Goal: Task Accomplishment & Management: Manage account settings

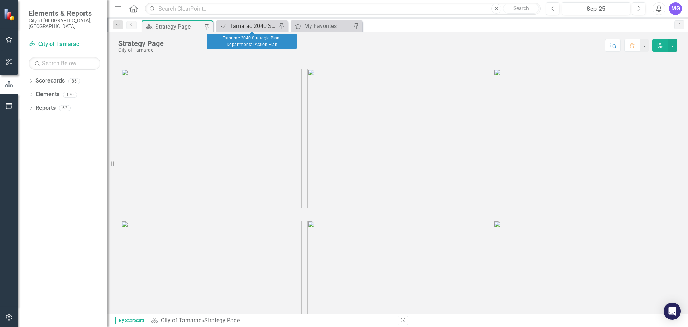
click at [261, 24] on div "Tamarac 2040 Strategic Plan - Departmental Action Plan" at bounding box center [253, 26] width 47 height 9
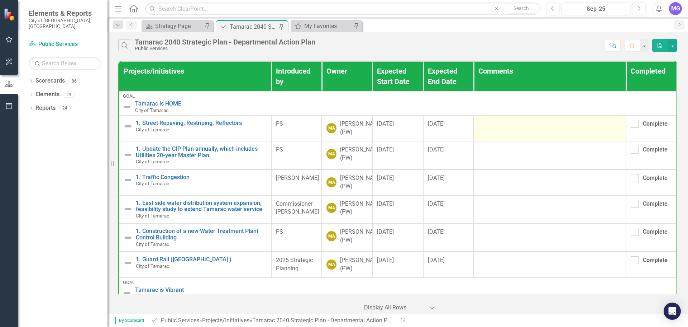
click at [484, 134] on td at bounding box center [550, 128] width 152 height 26
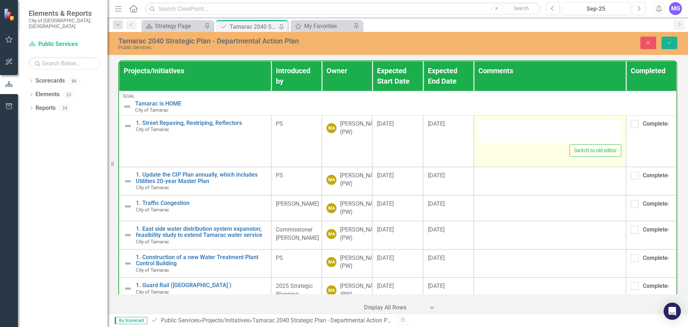
click at [491, 139] on div at bounding box center [550, 131] width 143 height 23
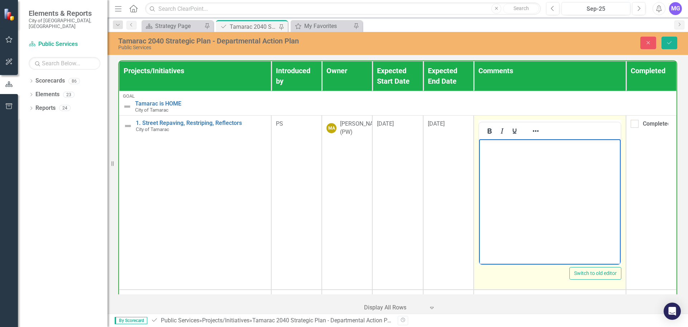
click at [496, 148] on p "Rich Text Area. Press ALT-0 for help." at bounding box center [550, 145] width 138 height 9
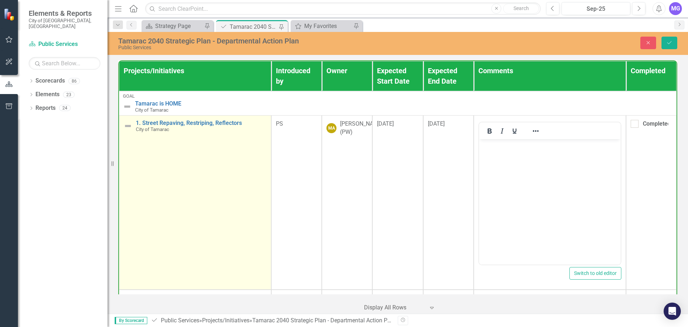
click at [130, 125] on img at bounding box center [128, 126] width 9 height 9
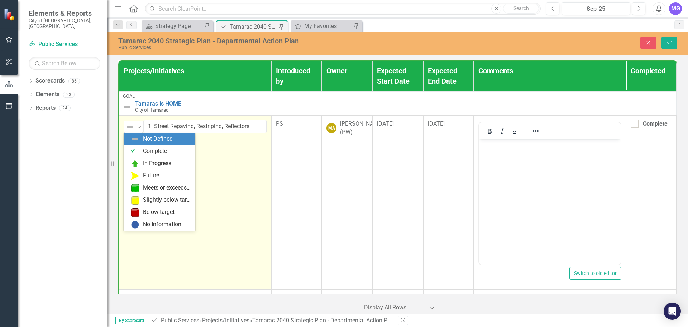
click at [141, 127] on icon "Expand" at bounding box center [139, 127] width 7 height 6
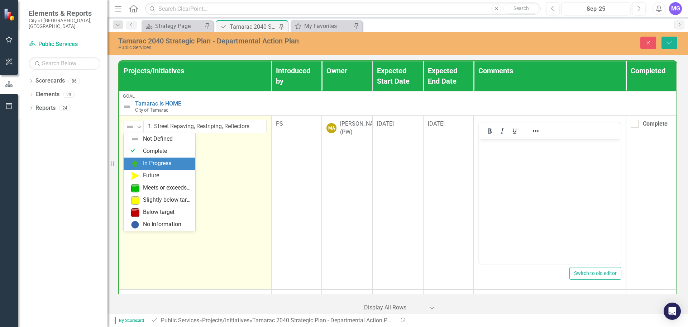
click at [147, 164] on div "In Progress" at bounding box center [157, 163] width 28 height 8
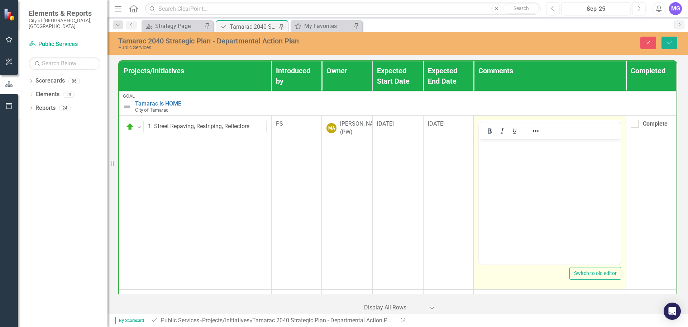
click at [527, 163] on body "Rich Text Area. Press ALT-0 for help." at bounding box center [550, 193] width 142 height 108
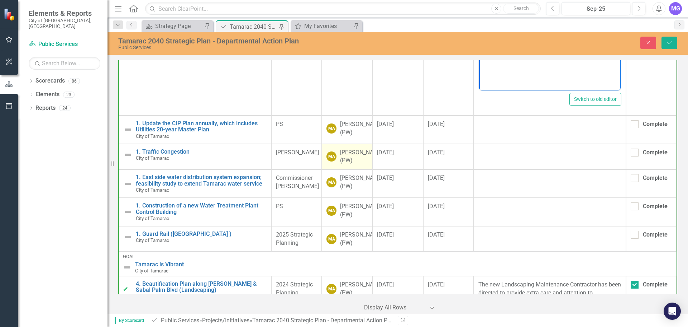
scroll to position [179, 0]
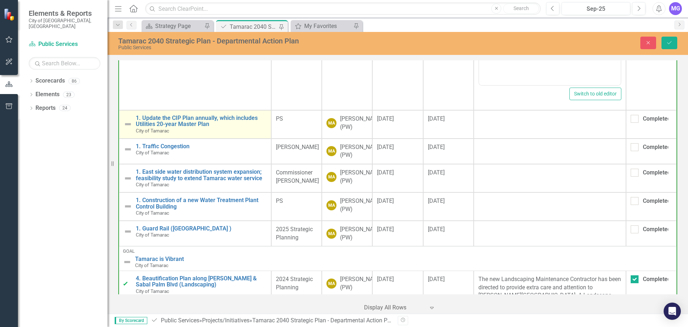
click at [130, 126] on img at bounding box center [128, 124] width 9 height 9
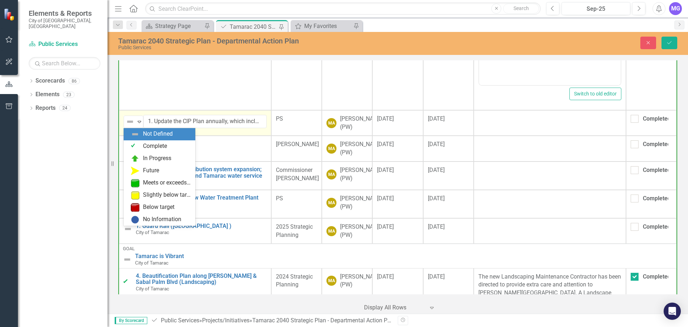
click at [130, 126] on div "Not Defined" at bounding box center [130, 121] width 11 height 10
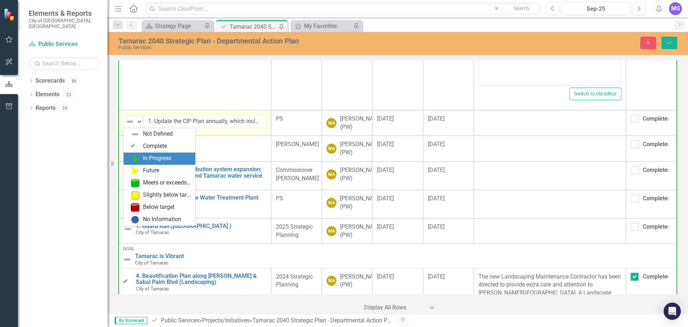
click at [144, 159] on div "In Progress" at bounding box center [157, 158] width 28 height 8
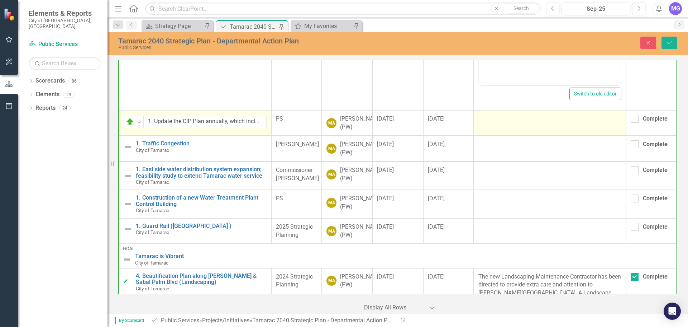
click at [520, 132] on td at bounding box center [550, 123] width 152 height 26
click at [520, 130] on td at bounding box center [550, 123] width 152 height 26
click at [511, 127] on td at bounding box center [550, 123] width 152 height 26
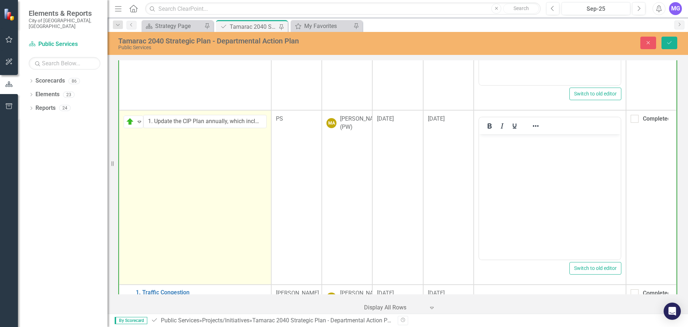
scroll to position [0, 0]
click at [513, 156] on body "Rich Text Area. Press ALT-0 for help." at bounding box center [550, 188] width 142 height 108
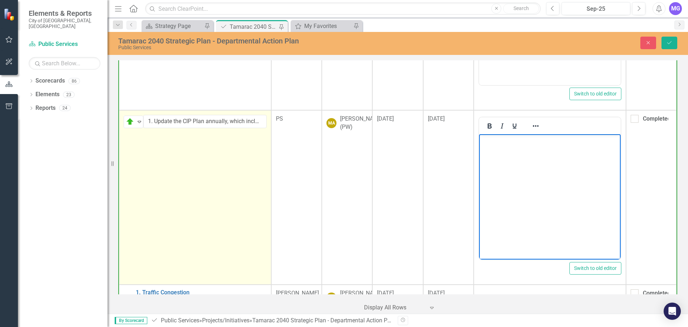
click at [519, 158] on body "Rich Text Area. Press ALT-0 for help." at bounding box center [550, 188] width 142 height 108
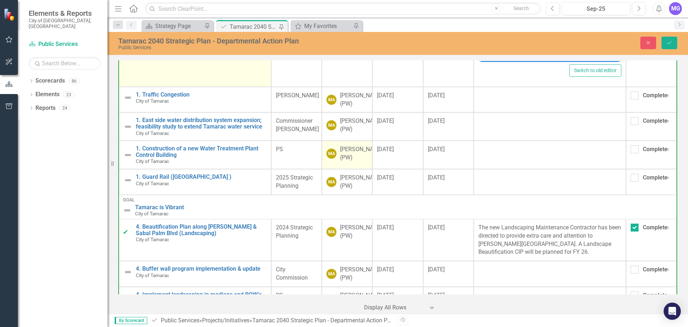
scroll to position [394, 0]
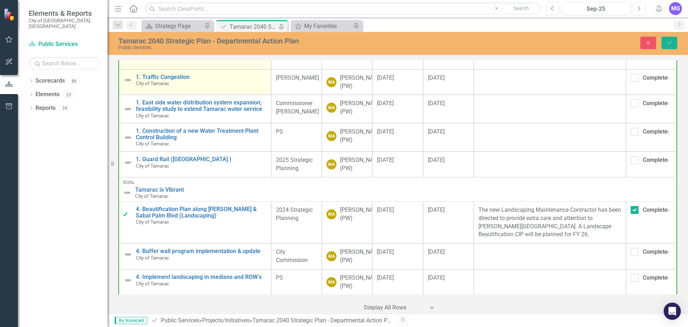
click at [129, 79] on img at bounding box center [128, 80] width 9 height 9
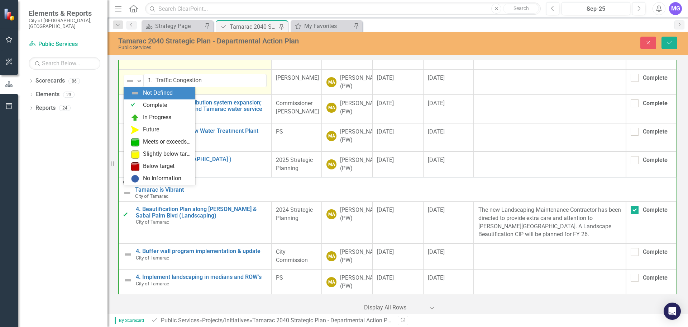
click at [129, 79] on img at bounding box center [130, 80] width 9 height 9
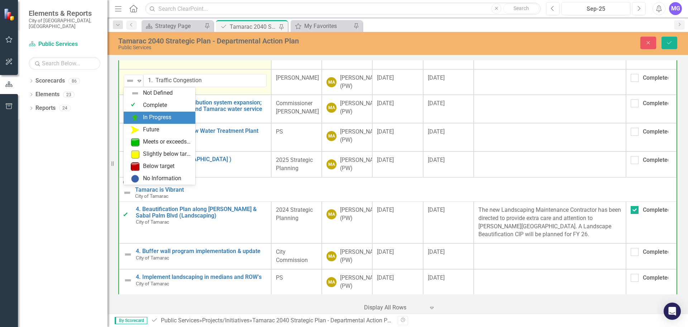
click at [145, 115] on div "In Progress" at bounding box center [157, 117] width 28 height 8
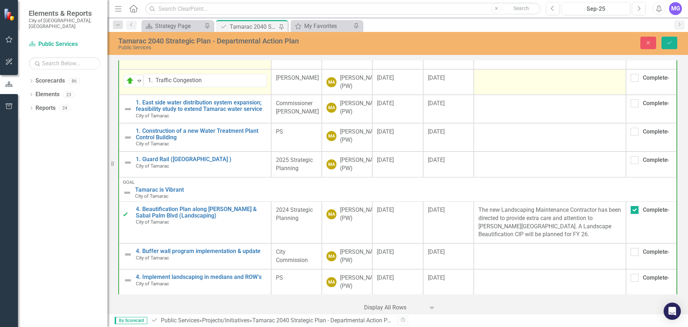
click at [548, 90] on td at bounding box center [550, 82] width 152 height 26
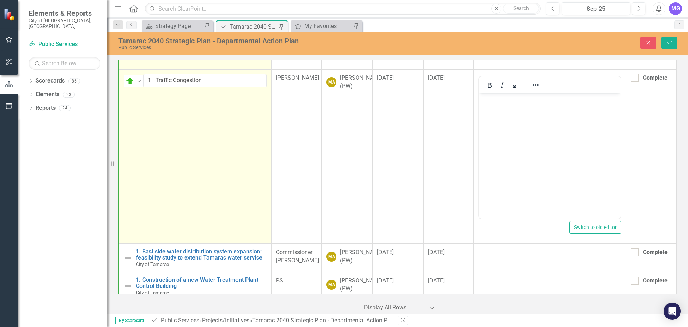
scroll to position [0, 0]
click at [529, 127] on body "Rich Text Area. Press ALT-0 for help." at bounding box center [550, 147] width 142 height 108
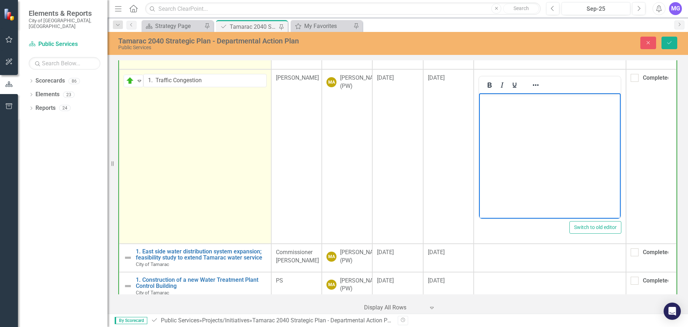
click at [525, 114] on body "Rich Text Area. Press ALT-0 for help." at bounding box center [550, 147] width 142 height 108
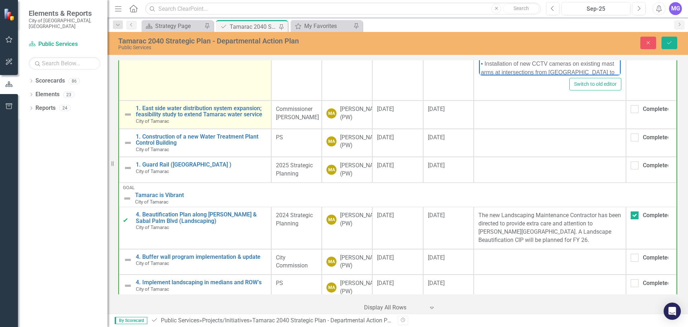
scroll to position [538, 0]
click at [128, 113] on img at bounding box center [128, 114] width 9 height 9
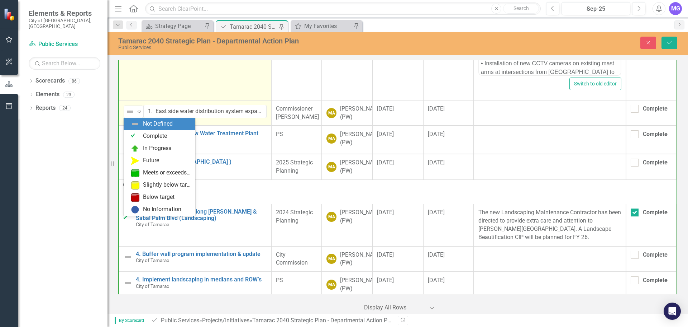
click at [128, 113] on img at bounding box center [130, 111] width 9 height 9
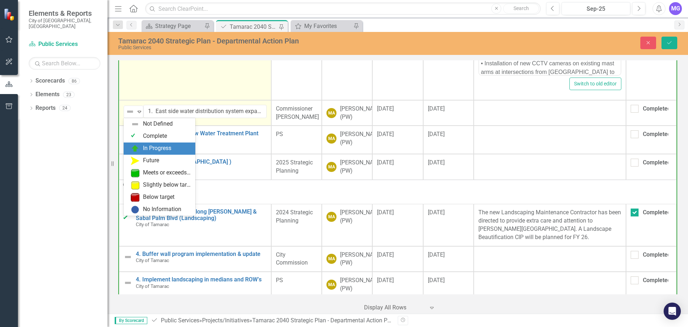
click at [144, 150] on div "In Progress" at bounding box center [157, 148] width 28 height 8
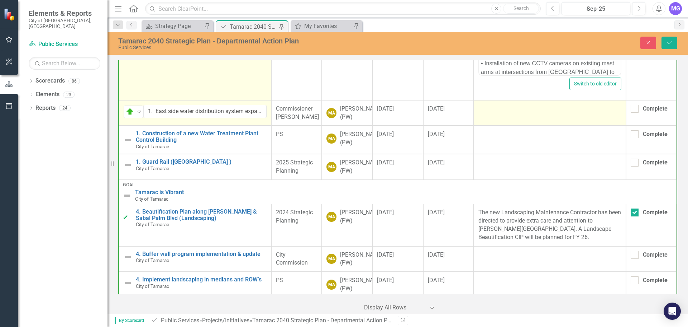
click at [498, 125] on td at bounding box center [550, 113] width 152 height 26
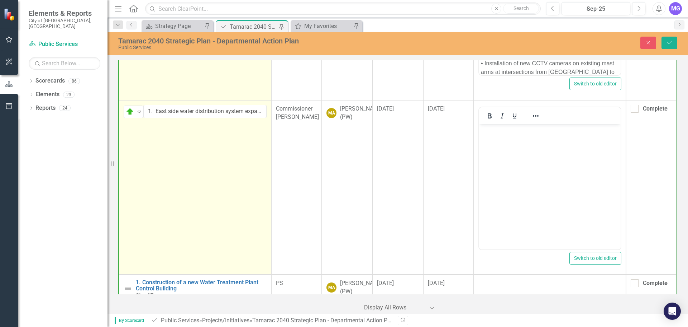
scroll to position [0, 0]
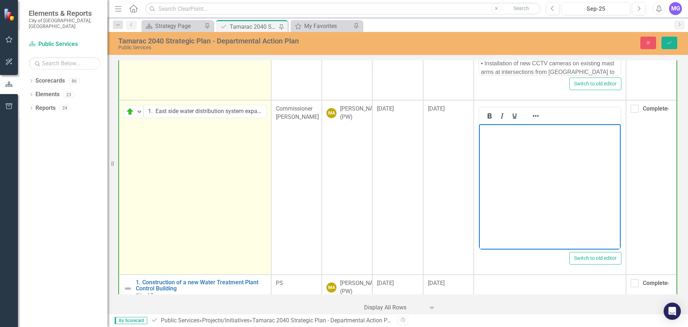
click at [503, 152] on body "Rich Text Area. Press ALT-0 for help." at bounding box center [550, 178] width 142 height 108
click at [522, 152] on body "Rich Text Area. Press ALT-0 for help." at bounding box center [550, 178] width 142 height 108
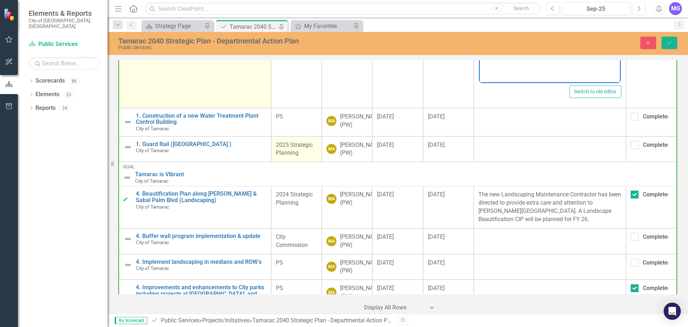
scroll to position [717, 0]
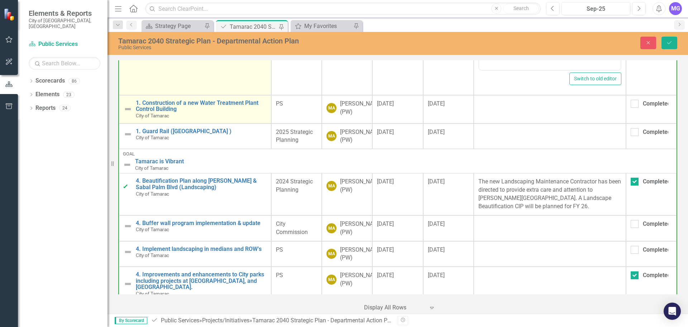
click at [130, 109] on img at bounding box center [128, 109] width 9 height 9
click at [130, 108] on img at bounding box center [128, 109] width 9 height 9
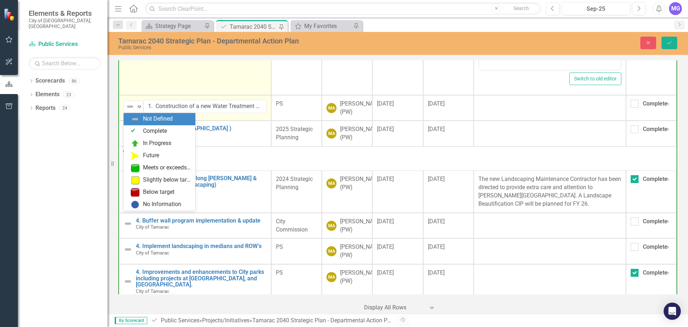
click at [130, 108] on img at bounding box center [130, 106] width 9 height 9
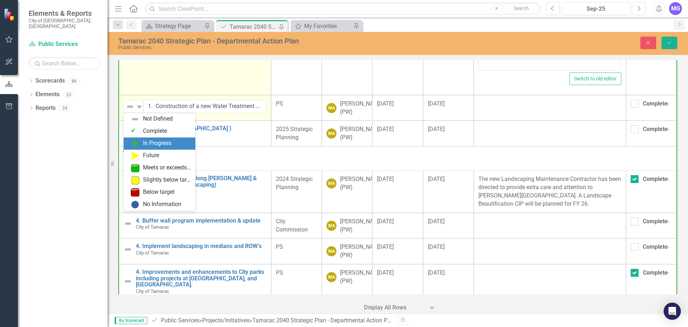
click at [144, 142] on div "In Progress" at bounding box center [157, 143] width 28 height 8
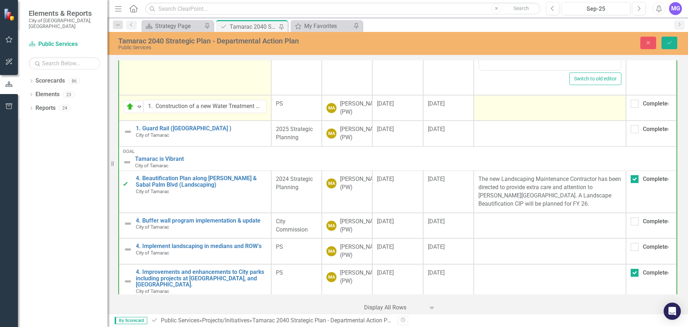
click at [520, 121] on td at bounding box center [550, 108] width 152 height 26
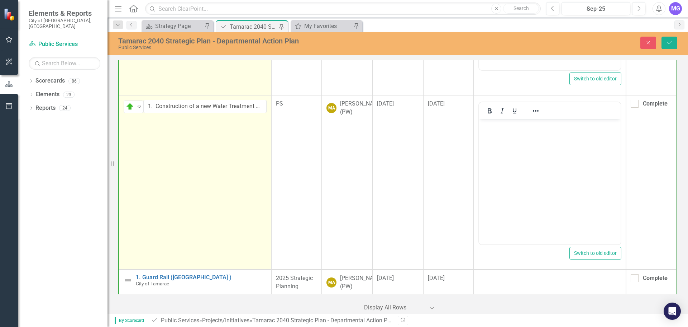
scroll to position [0, 0]
click at [518, 155] on body "Rich Text Area. Press ALT-0 for help." at bounding box center [550, 173] width 142 height 108
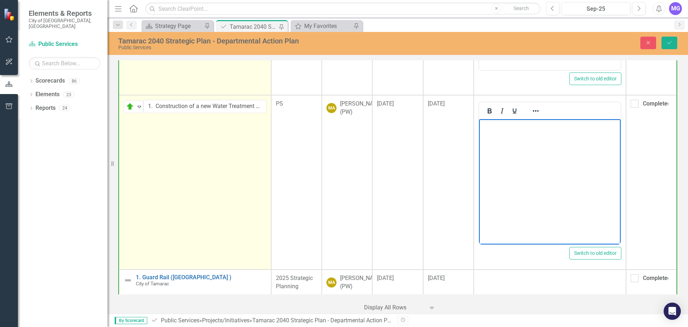
click at [524, 148] on body "Rich Text Area. Press ALT-0 for help." at bounding box center [550, 173] width 142 height 108
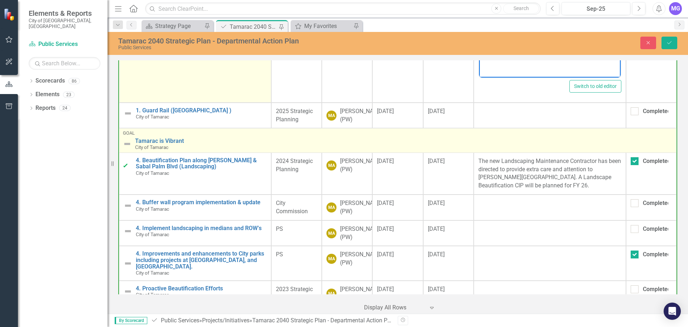
scroll to position [896, 0]
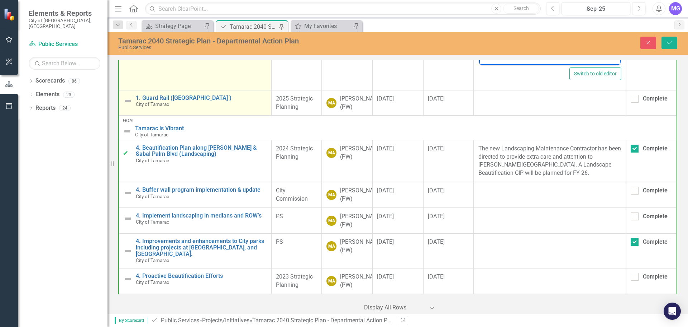
click at [127, 99] on img at bounding box center [128, 100] width 9 height 9
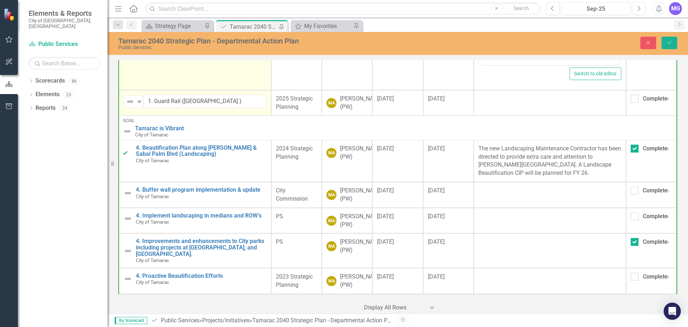
click at [127, 99] on img at bounding box center [130, 101] width 9 height 9
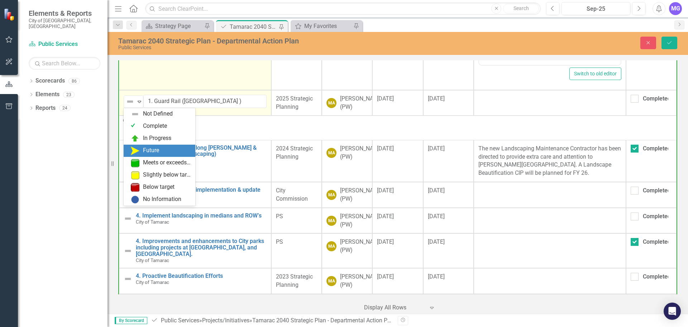
click at [151, 151] on div "Future" at bounding box center [151, 150] width 16 height 8
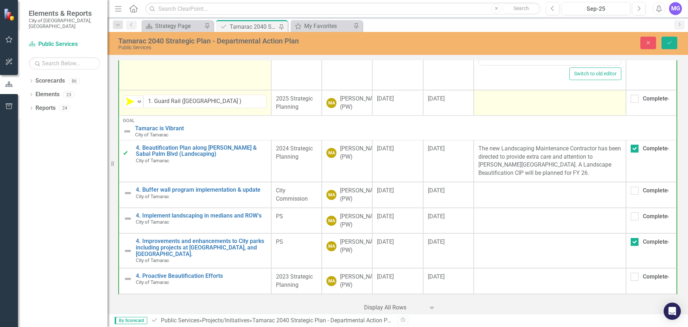
click at [518, 100] on div at bounding box center [550, 99] width 143 height 9
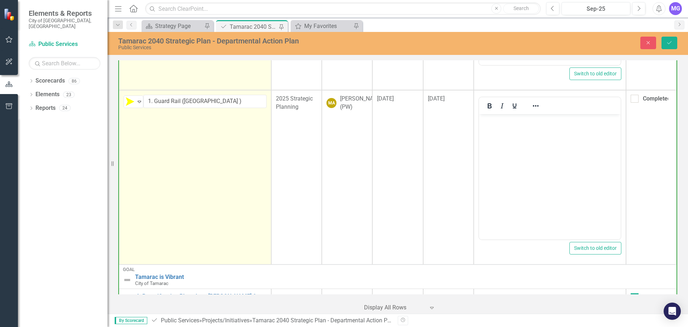
scroll to position [0, 0]
click at [520, 138] on body "Rich Text Area. Press ALT-0 for help." at bounding box center [550, 168] width 142 height 108
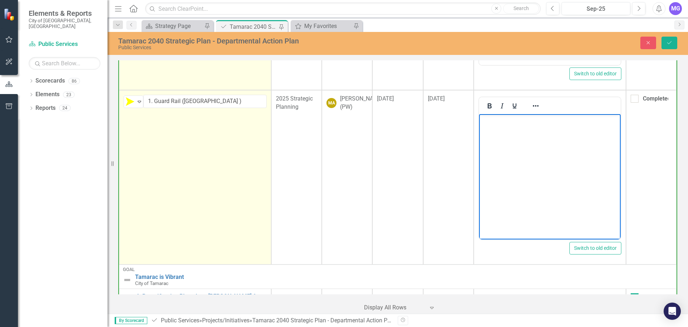
click at [560, 151] on body "Rich Text Area. Press ALT-0 for help." at bounding box center [550, 168] width 142 height 108
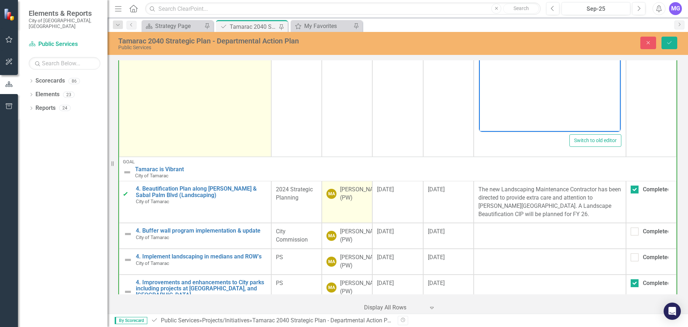
scroll to position [1039, 0]
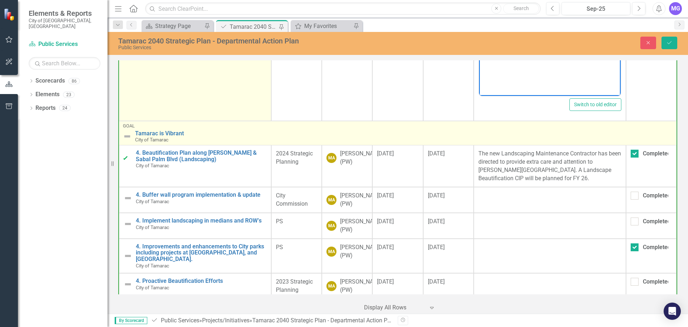
click at [129, 139] on img at bounding box center [127, 136] width 9 height 9
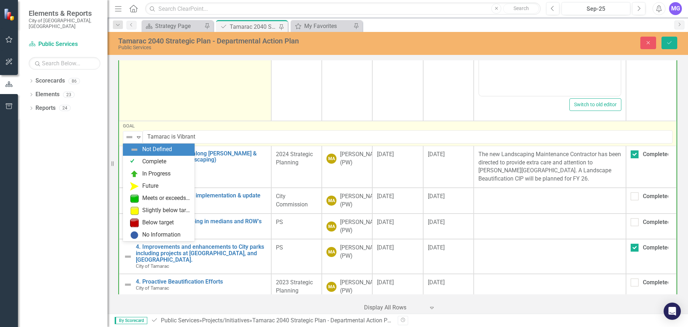
click at [129, 139] on img at bounding box center [129, 137] width 9 height 9
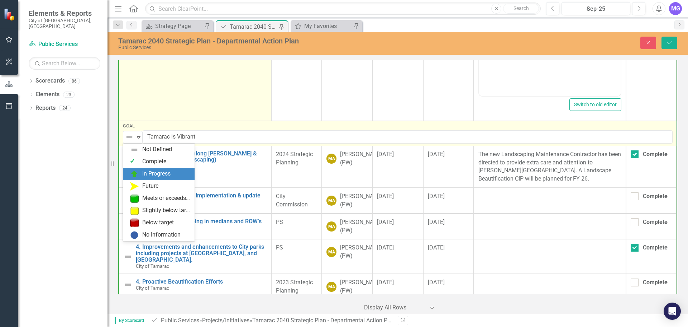
click at [149, 171] on div "In Progress" at bounding box center [156, 174] width 28 height 8
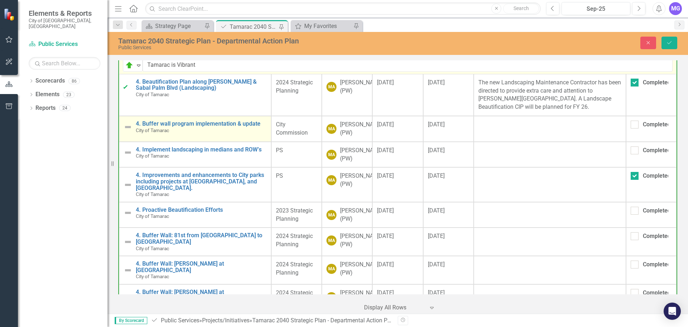
scroll to position [1147, 0]
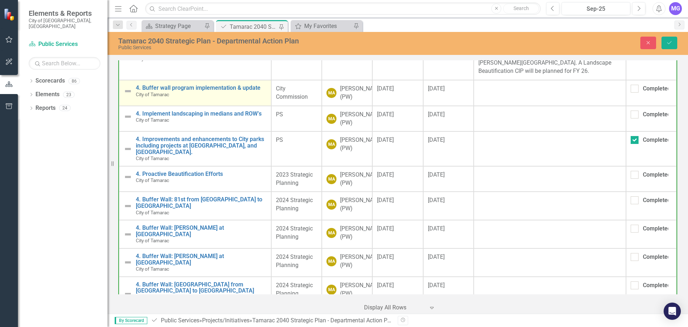
click at [127, 91] on img at bounding box center [128, 91] width 9 height 9
click at [129, 91] on img at bounding box center [128, 91] width 9 height 9
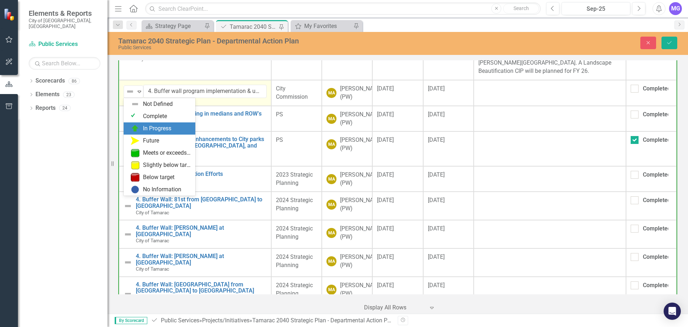
click at [142, 126] on div "In Progress" at bounding box center [161, 128] width 60 height 9
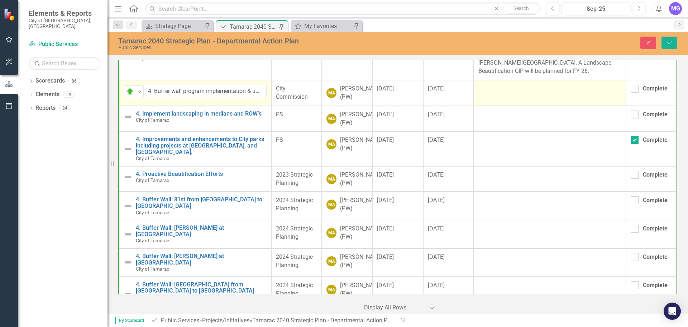
click at [493, 104] on td at bounding box center [550, 93] width 152 height 26
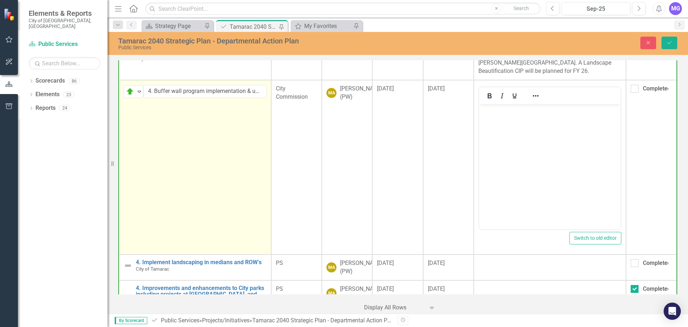
scroll to position [0, 0]
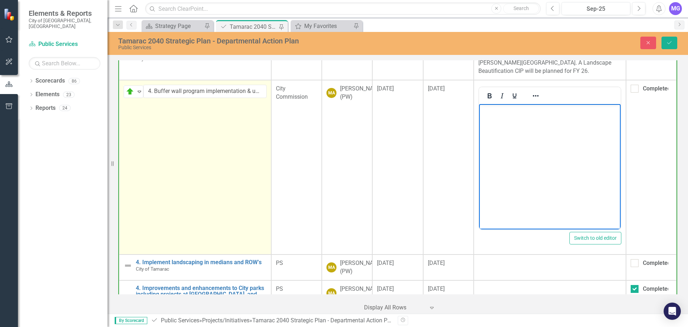
click at [504, 144] on body "Rich Text Area. Press ALT-0 for help." at bounding box center [550, 158] width 142 height 108
click at [529, 139] on body "Rich Text Area. Press ALT-0 for help." at bounding box center [550, 158] width 142 height 108
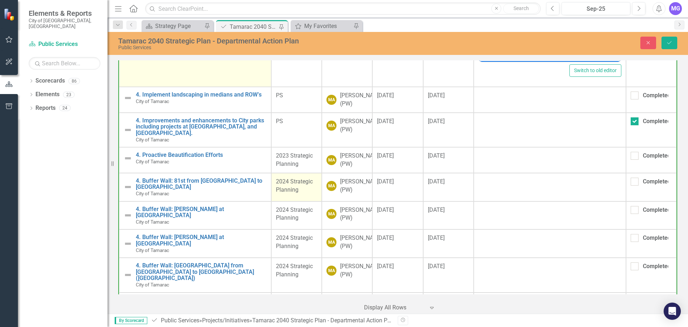
scroll to position [1326, 0]
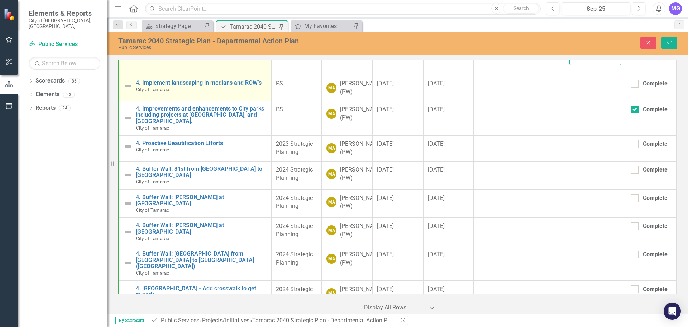
click at [131, 86] on img at bounding box center [128, 86] width 9 height 9
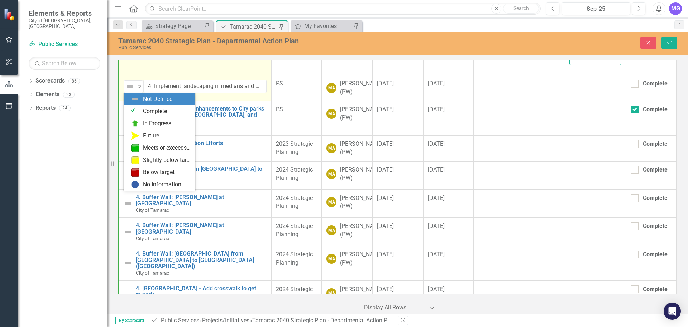
click at [131, 86] on img at bounding box center [130, 86] width 9 height 9
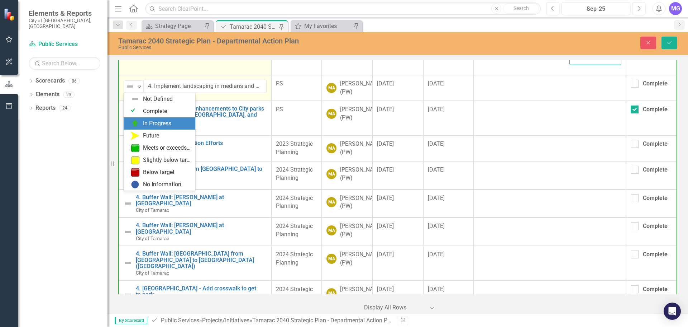
click at [144, 122] on div "In Progress" at bounding box center [157, 123] width 28 height 8
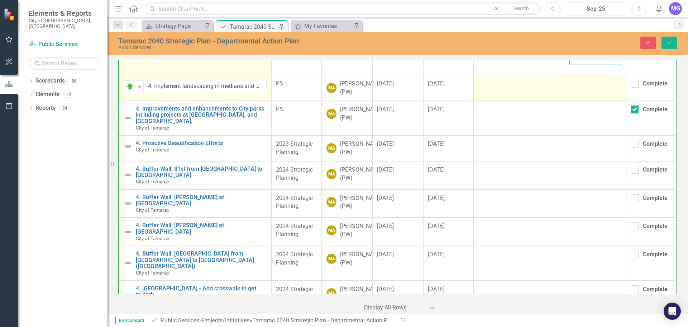
click at [526, 92] on td at bounding box center [550, 88] width 152 height 26
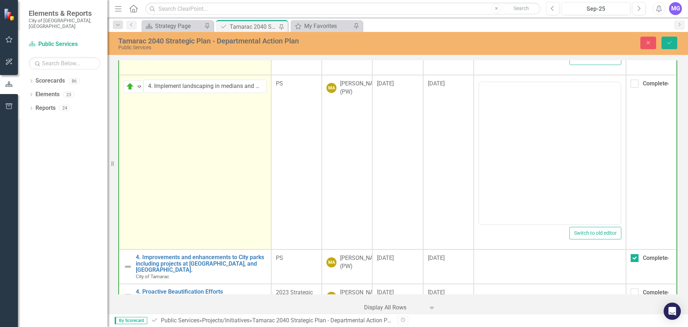
scroll to position [0, 0]
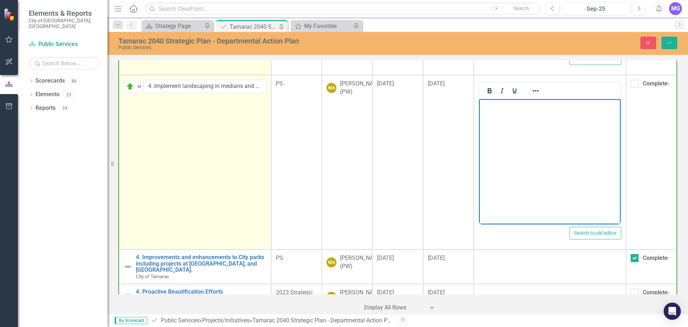
click at [517, 126] on body "Rich Text Area. Press ALT-0 for help." at bounding box center [550, 153] width 142 height 108
click at [533, 136] on body "Rich Text Area. Press ALT-0 for help." at bounding box center [550, 153] width 142 height 108
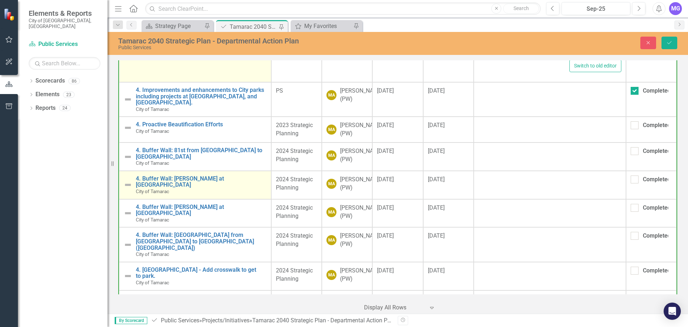
scroll to position [1505, 0]
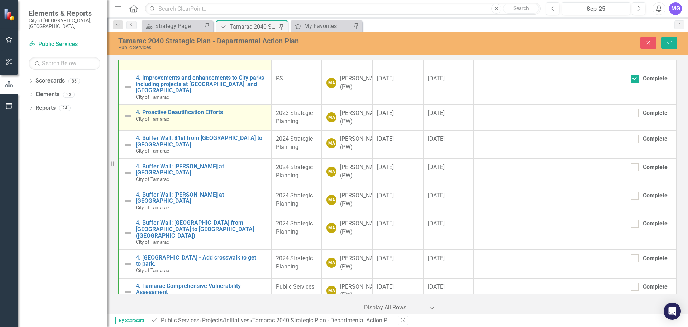
click at [129, 116] on img at bounding box center [128, 115] width 9 height 9
click at [129, 116] on img at bounding box center [130, 116] width 9 height 9
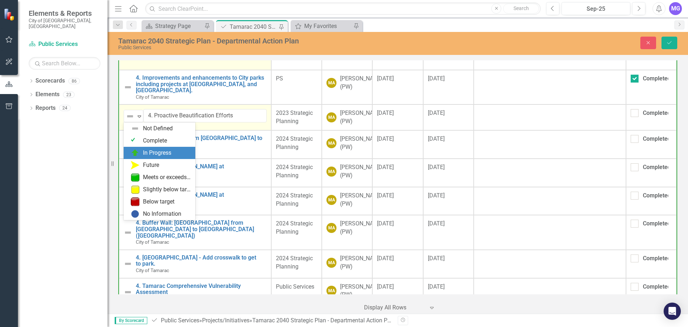
click at [147, 153] on div "In Progress" at bounding box center [157, 153] width 28 height 8
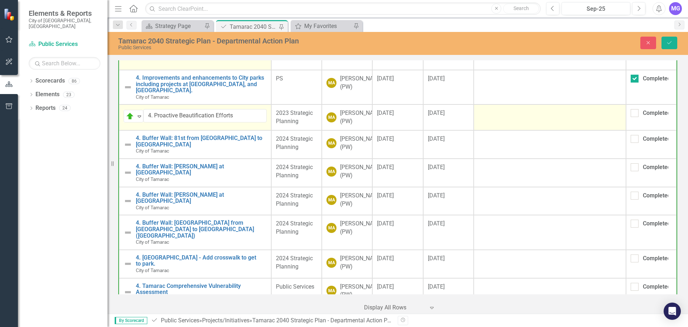
click at [513, 128] on td at bounding box center [550, 117] width 152 height 26
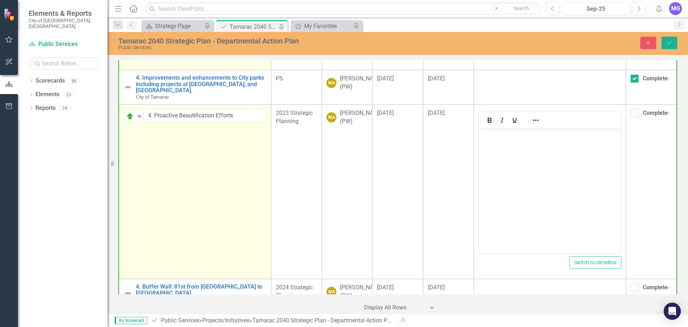
scroll to position [0, 0]
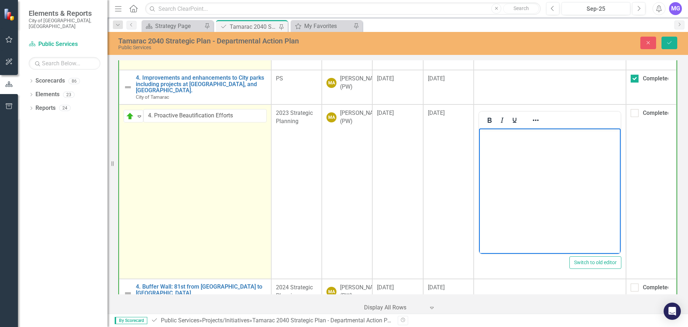
click at [513, 161] on body "Rich Text Area. Press ALT-0 for help." at bounding box center [550, 182] width 142 height 108
click at [541, 163] on body "Rich Text Area. Press ALT-0 for help." at bounding box center [550, 182] width 142 height 108
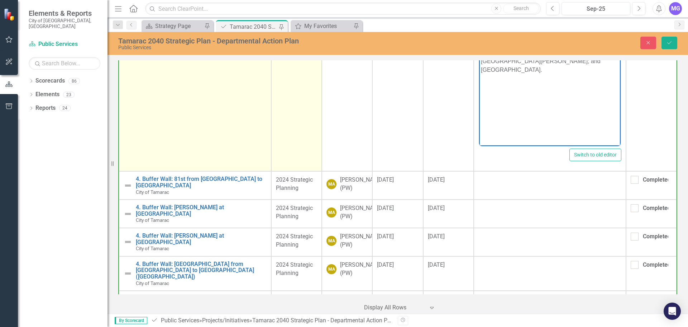
scroll to position [1649, 0]
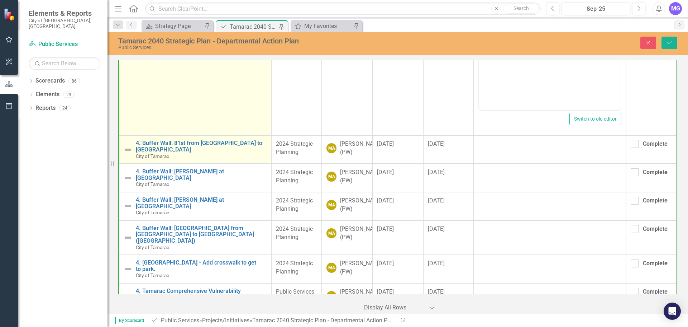
click at [130, 146] on img at bounding box center [128, 149] width 9 height 9
click at [130, 145] on img at bounding box center [128, 149] width 9 height 9
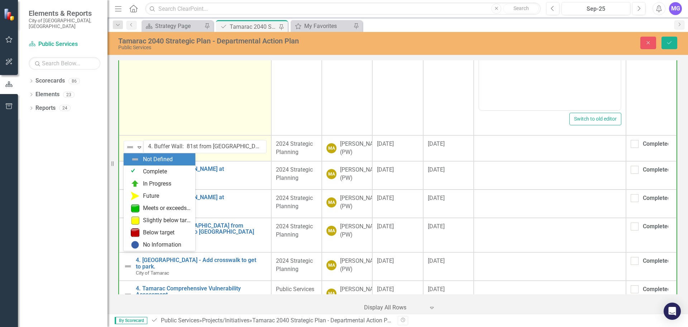
click at [130, 145] on img at bounding box center [130, 147] width 9 height 9
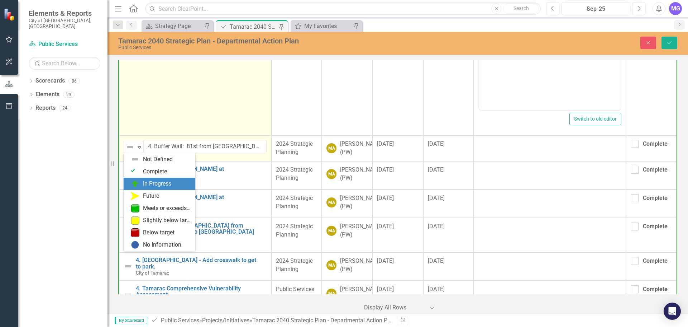
click at [148, 182] on div "In Progress" at bounding box center [157, 184] width 28 height 8
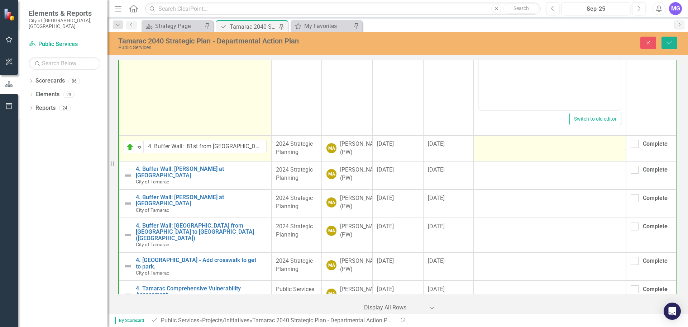
click at [520, 149] on td at bounding box center [550, 148] width 152 height 26
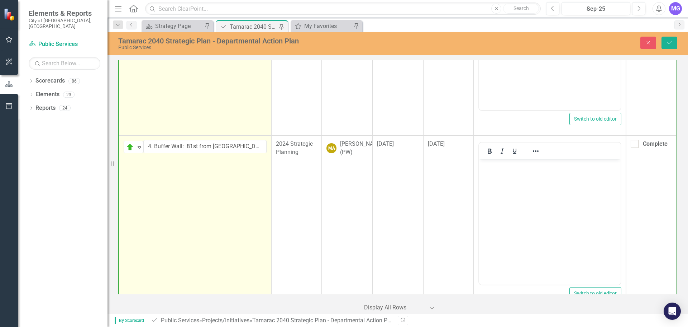
scroll to position [0, 0]
click at [512, 185] on body "Rich Text Area. Press ALT-0 for help." at bounding box center [550, 213] width 142 height 108
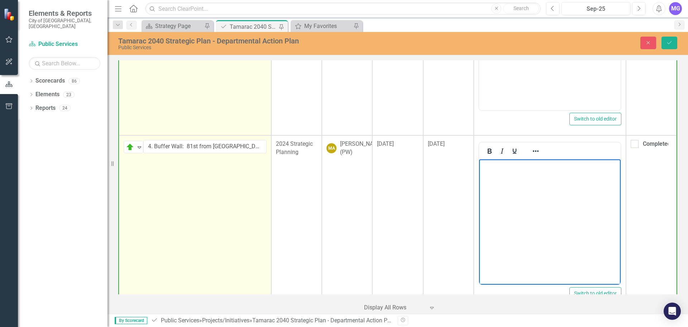
click at [535, 185] on body "Rich Text Area. Press ALT-0 for help." at bounding box center [550, 213] width 142 height 108
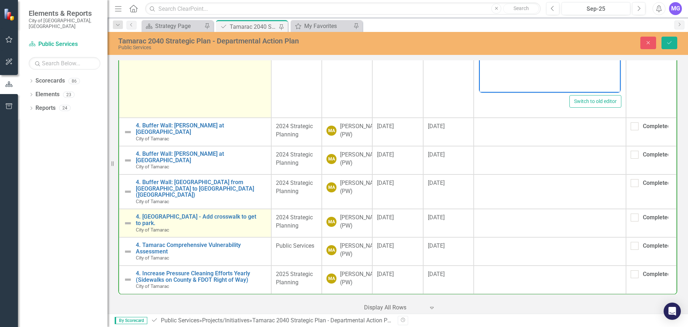
scroll to position [1874, 0]
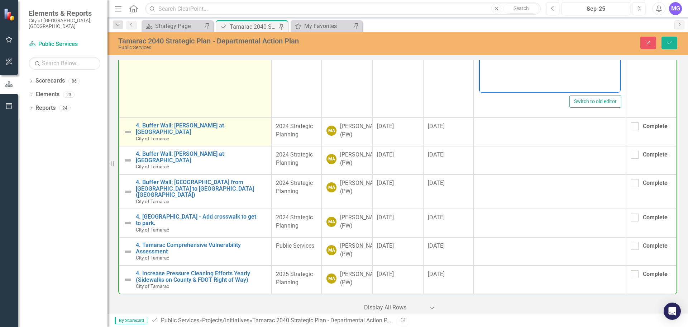
click at [130, 128] on img at bounding box center [128, 132] width 9 height 9
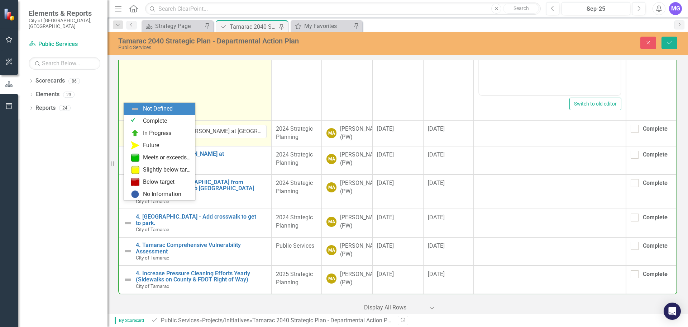
click at [130, 128] on img at bounding box center [130, 132] width 9 height 9
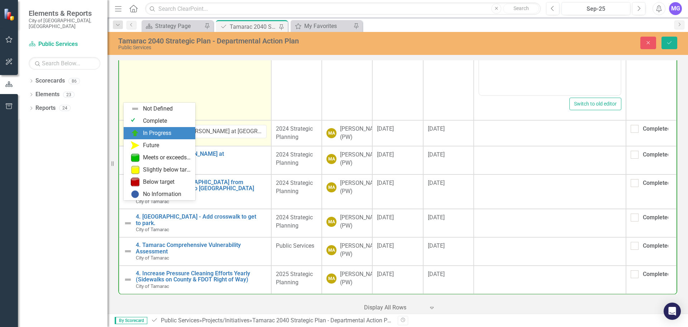
click at [144, 131] on div "In Progress" at bounding box center [157, 133] width 28 height 8
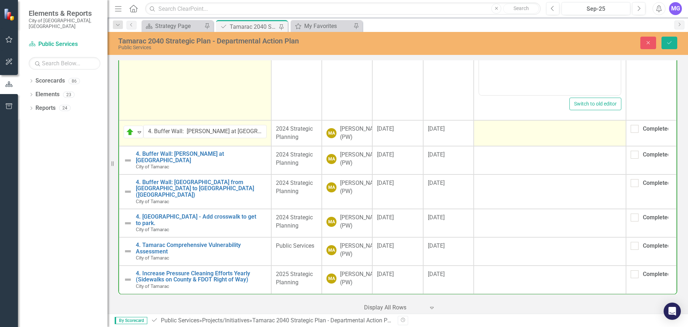
click at [501, 120] on td at bounding box center [550, 133] width 152 height 26
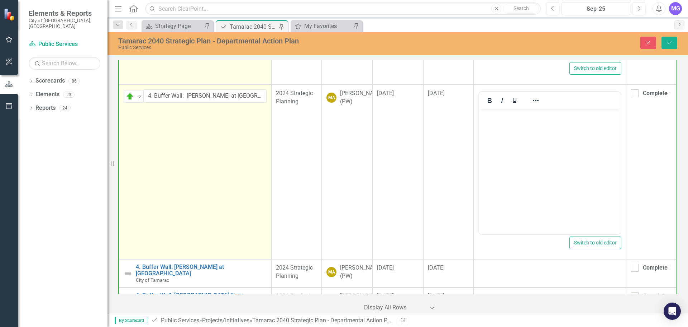
scroll to position [0, 0]
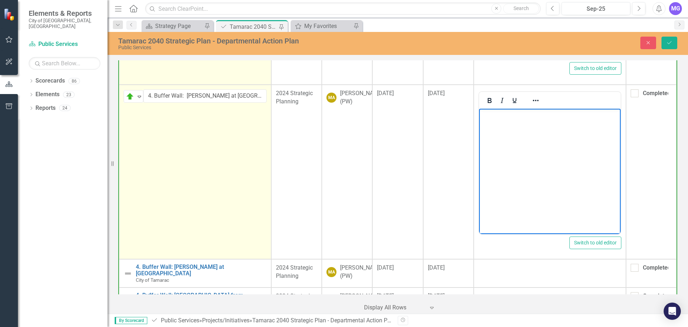
click at [501, 143] on body "Rich Text Area. Press ALT-0 for help." at bounding box center [550, 163] width 142 height 108
click at [519, 134] on body "Rich Text Area. Press ALT-0 for help." at bounding box center [550, 163] width 142 height 108
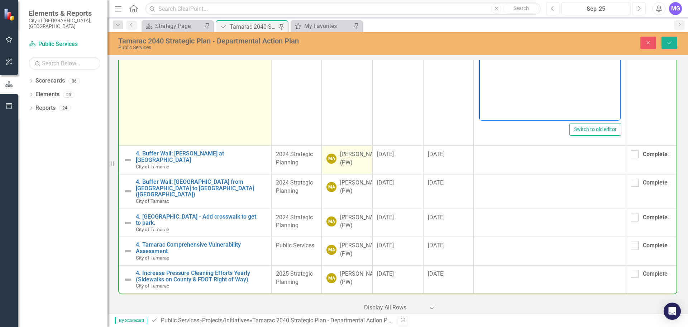
scroll to position [2014, 0]
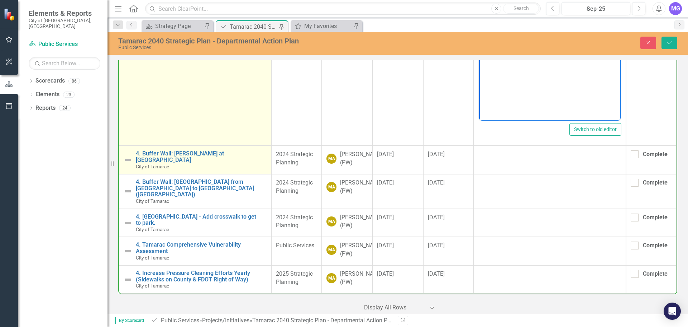
click at [130, 156] on img at bounding box center [128, 160] width 9 height 9
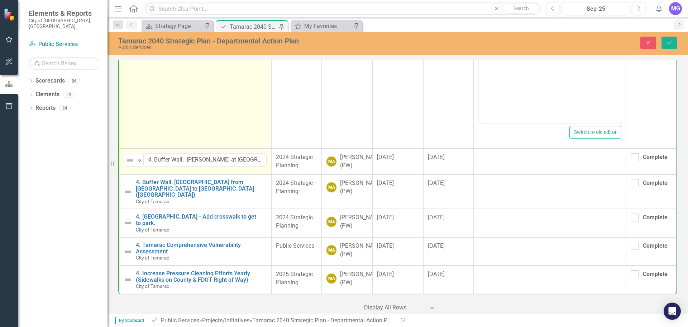
click at [130, 156] on img at bounding box center [130, 160] width 9 height 9
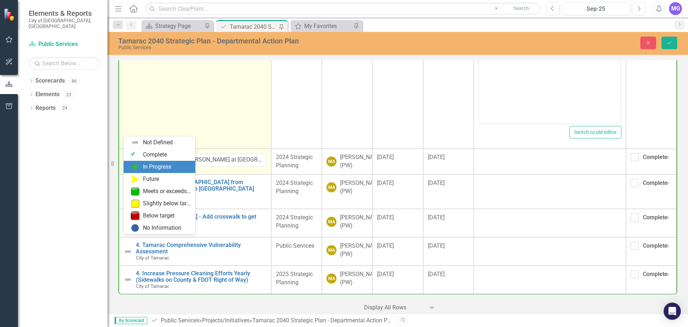
click at [146, 163] on div "In Progress" at bounding box center [157, 167] width 28 height 8
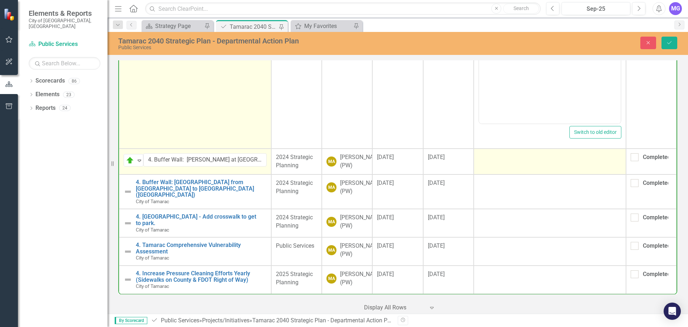
click at [497, 148] on td at bounding box center [550, 161] width 152 height 26
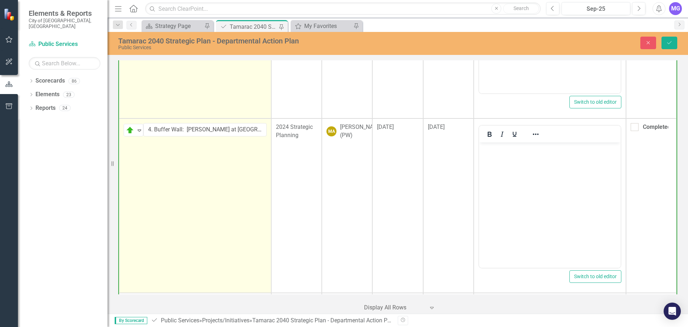
scroll to position [0, 0]
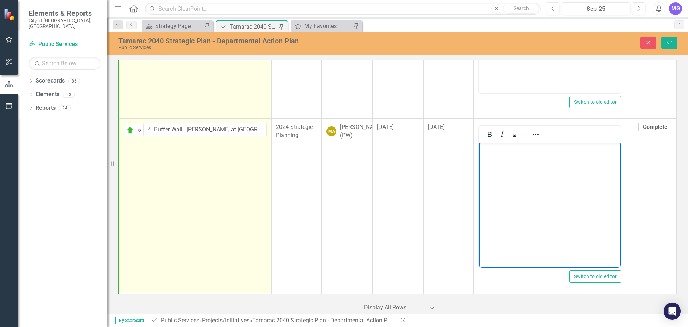
click at [503, 170] on body "Rich Text Area. Press ALT-0 for help." at bounding box center [550, 196] width 142 height 108
click at [549, 190] on body "Rich Text Area. Press ALT-0 for help." at bounding box center [550, 196] width 142 height 108
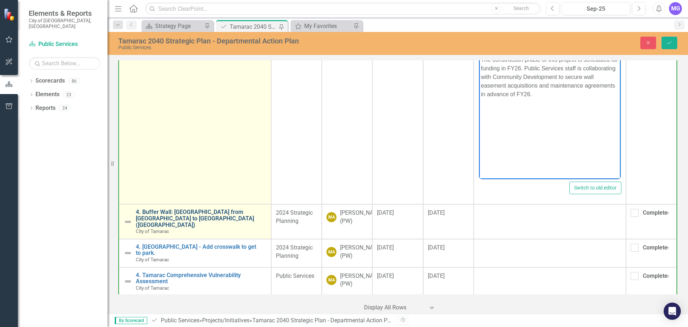
scroll to position [2119, 0]
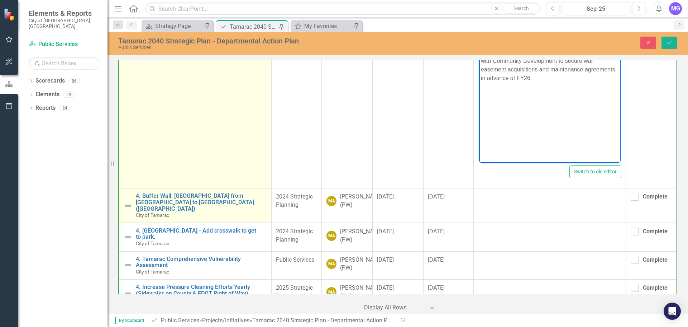
click at [129, 201] on img at bounding box center [128, 205] width 9 height 9
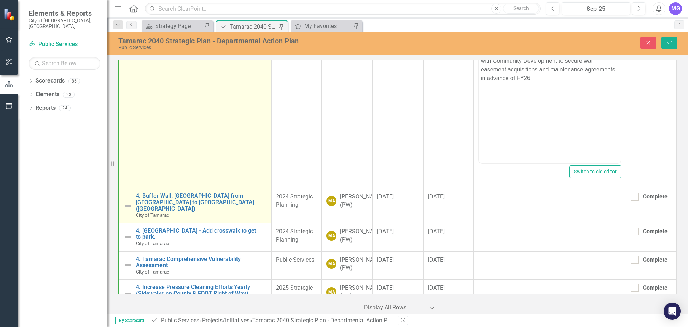
click at [129, 201] on img at bounding box center [128, 205] width 9 height 9
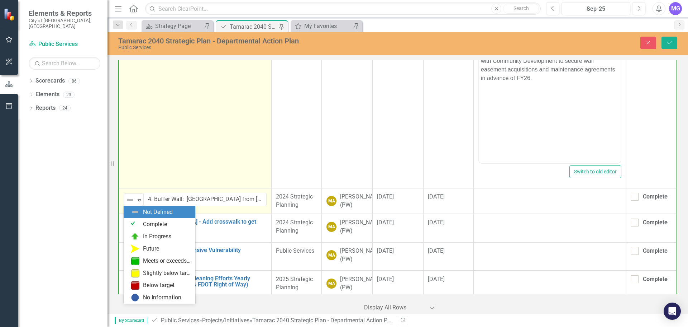
click at [129, 201] on img at bounding box center [130, 199] width 9 height 9
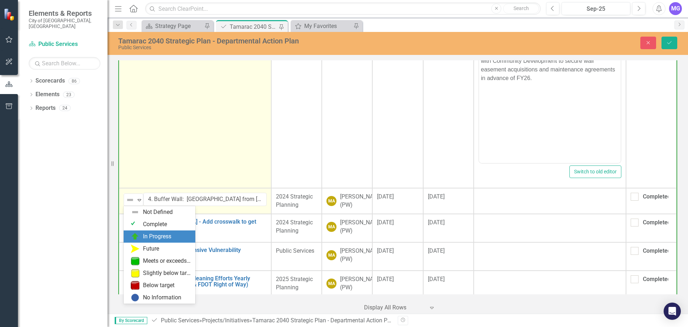
click at [146, 235] on div "In Progress" at bounding box center [157, 236] width 28 height 8
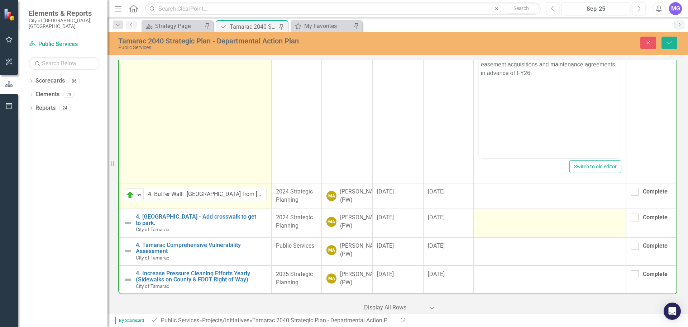
scroll to position [2154, 0]
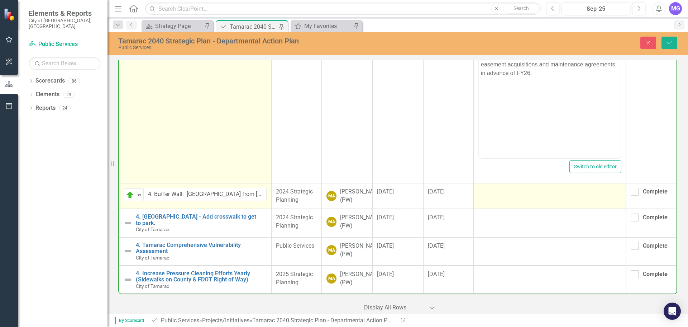
click at [504, 183] on td at bounding box center [550, 196] width 152 height 26
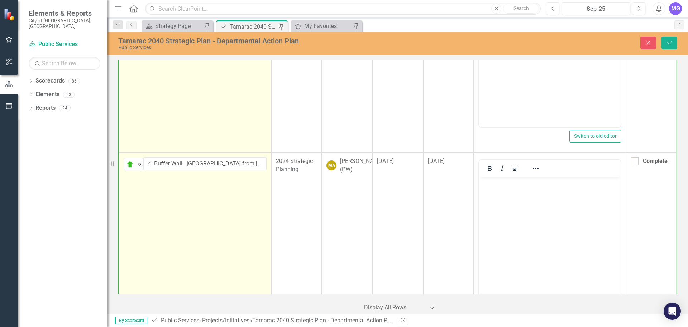
scroll to position [0, 0]
click at [510, 207] on body "Rich Text Area. Press ALT-0 for help." at bounding box center [550, 230] width 142 height 108
click at [526, 200] on body "Rich Text Area. Press ALT-0 for help." at bounding box center [550, 230] width 142 height 108
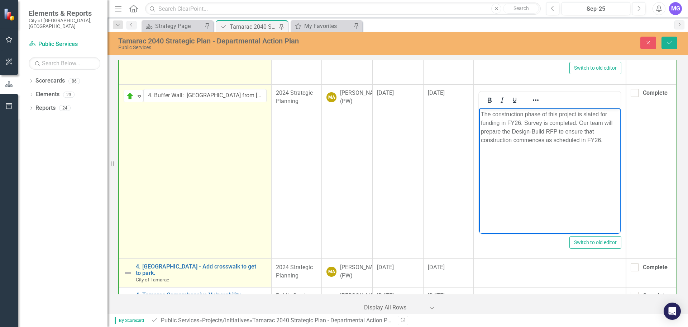
scroll to position [2295, 0]
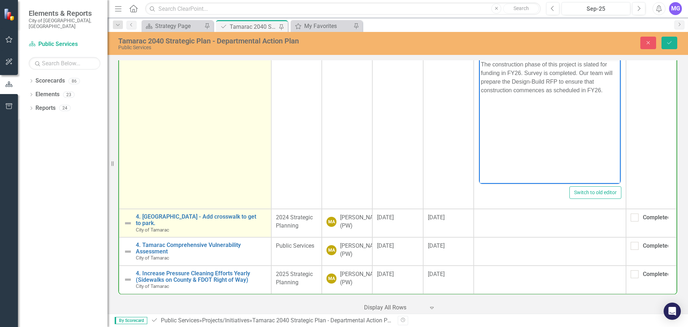
click at [129, 219] on img at bounding box center [128, 223] width 9 height 9
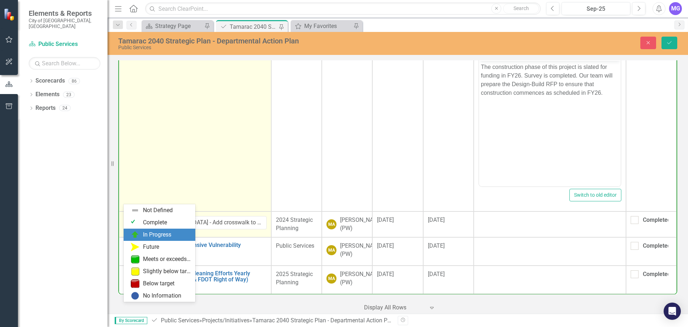
click at [137, 233] on img at bounding box center [135, 234] width 9 height 9
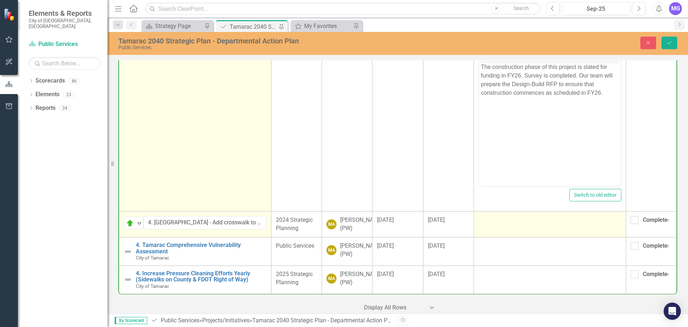
click at [493, 211] on td at bounding box center [550, 224] width 152 height 26
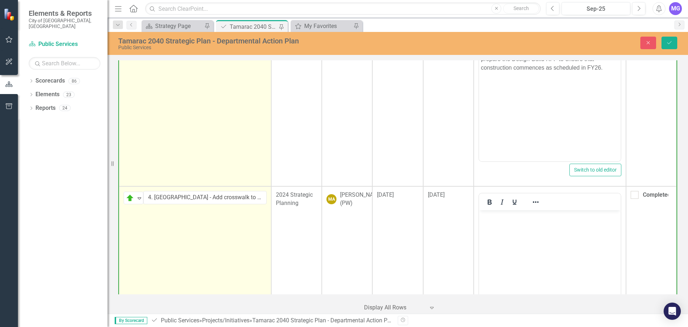
scroll to position [0, 0]
click at [502, 234] on body "Rich Text Area. Press ALT-0 for help." at bounding box center [550, 264] width 142 height 108
click at [522, 235] on body "Rich Text Area. Press ALT-0 for help." at bounding box center [550, 264] width 142 height 108
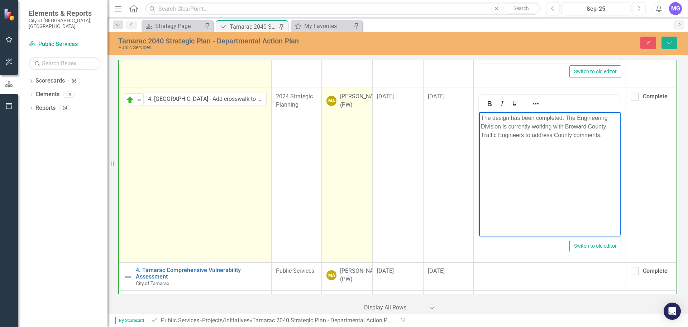
scroll to position [2435, 0]
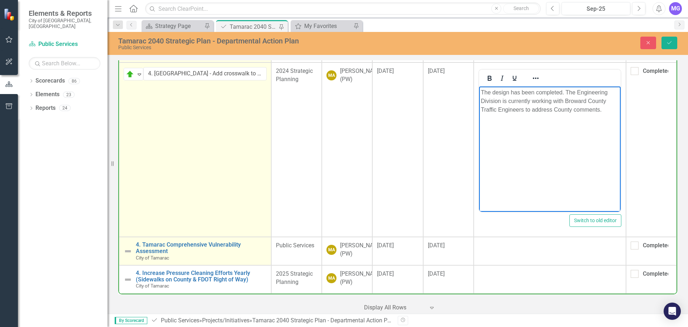
click at [129, 247] on img at bounding box center [128, 251] width 9 height 9
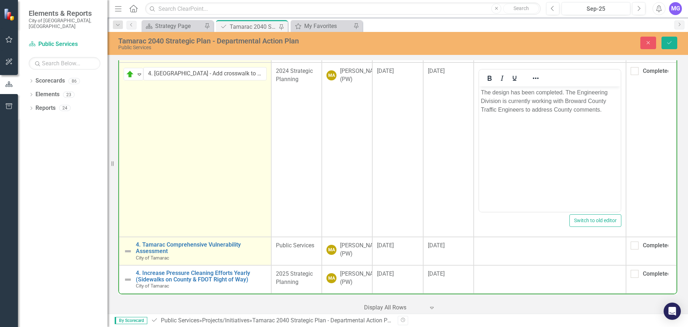
click at [129, 247] on img at bounding box center [128, 251] width 9 height 9
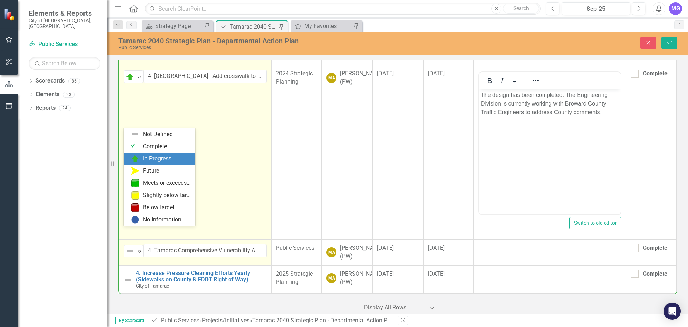
click at [149, 160] on div "In Progress" at bounding box center [157, 158] width 28 height 8
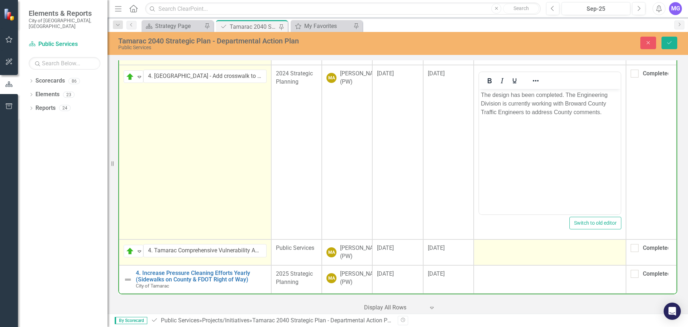
click at [502, 242] on td at bounding box center [550, 252] width 152 height 26
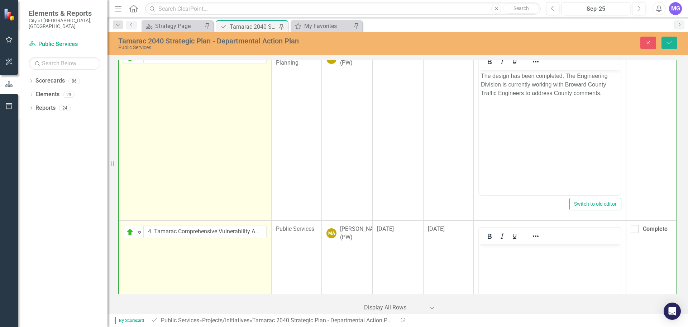
scroll to position [0, 0]
click at [506, 256] on body "Rich Text Area. Press ALT-0 for help." at bounding box center [550, 298] width 142 height 108
click at [524, 262] on body "Rich Text Area. Press ALT-0 for help." at bounding box center [550, 298] width 142 height 108
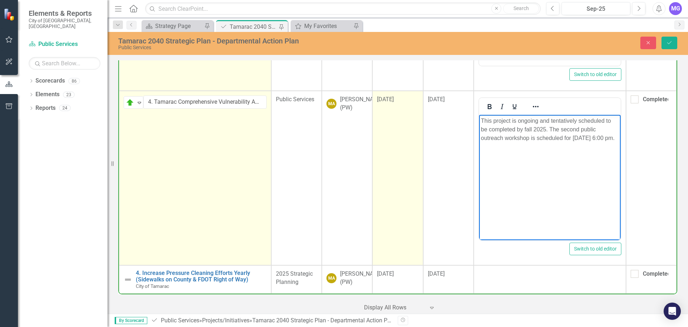
scroll to position [2575, 0]
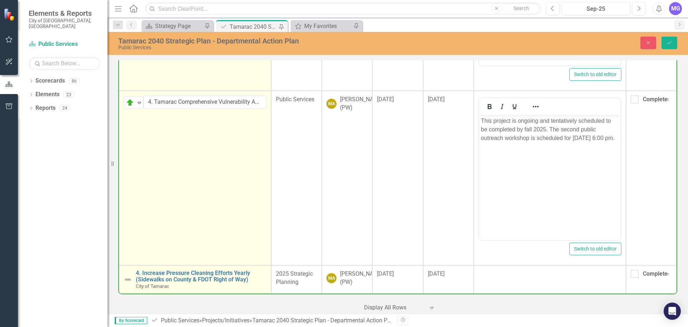
click at [127, 275] on img at bounding box center [128, 279] width 9 height 9
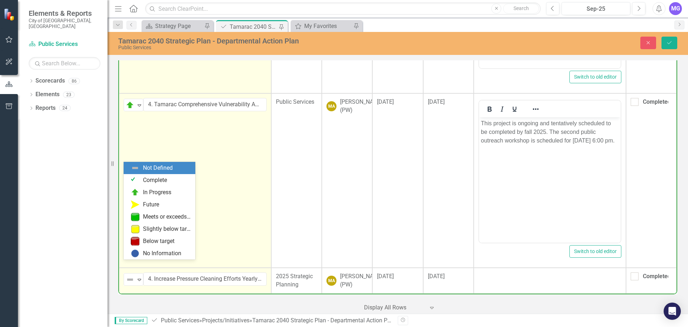
click at [127, 275] on img at bounding box center [130, 279] width 9 height 9
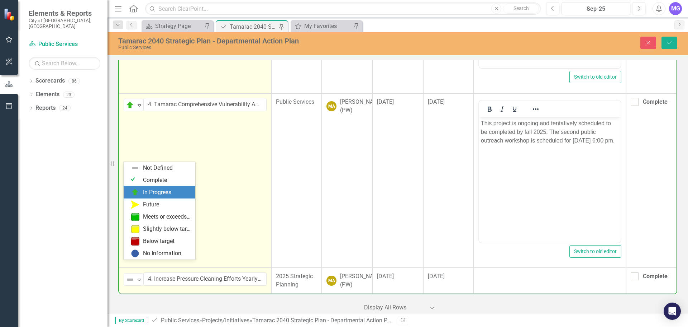
click at [147, 192] on div "In Progress" at bounding box center [157, 192] width 28 height 8
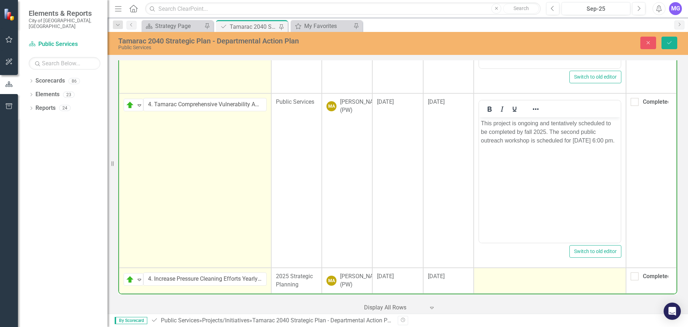
click at [489, 272] on td at bounding box center [550, 280] width 152 height 26
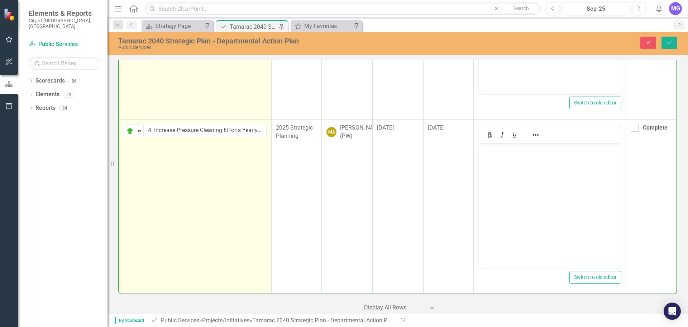
scroll to position [2716, 0]
click at [499, 214] on body "Rich Text Area. Press ALT-0 for help." at bounding box center [550, 197] width 142 height 108
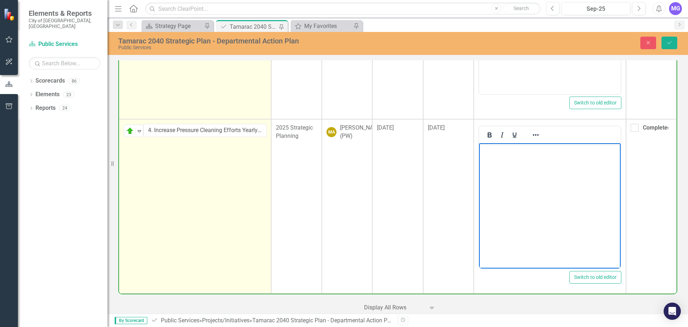
click at [537, 191] on body "Rich Text Area. Press ALT-0 for help." at bounding box center [550, 197] width 142 height 108
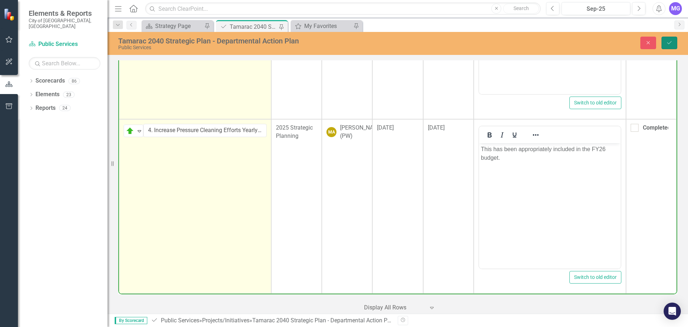
click at [672, 41] on icon "Save" at bounding box center [669, 42] width 6 height 5
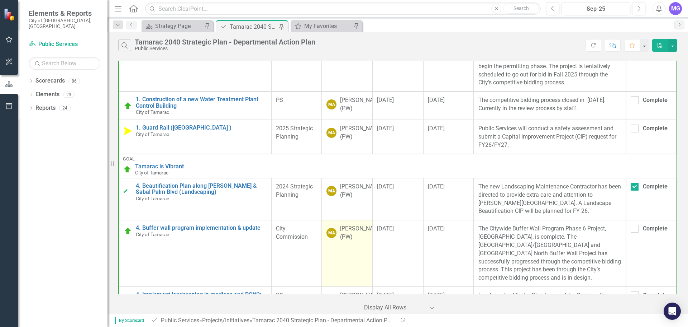
scroll to position [287, 0]
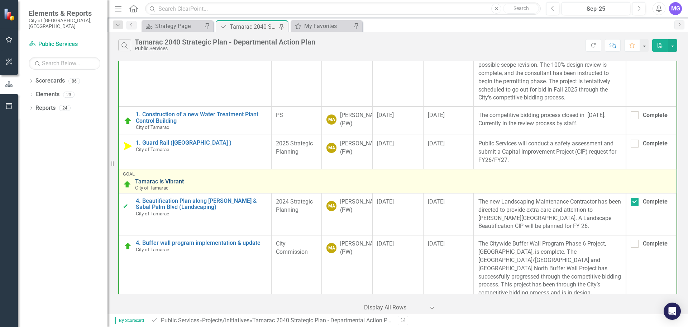
drag, startPoint x: 321, startPoint y: 183, endPoint x: 338, endPoint y: 192, distance: 19.4
click at [323, 176] on div "Goal" at bounding box center [398, 173] width 550 height 5
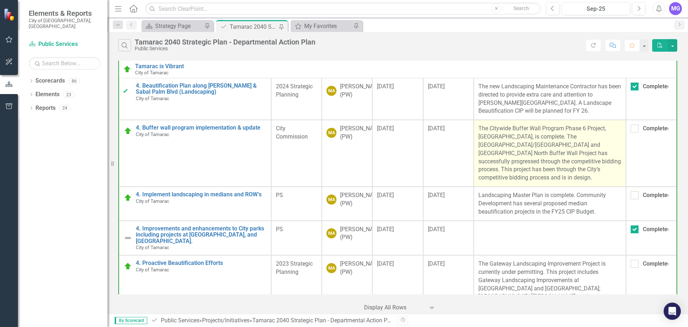
scroll to position [430, 0]
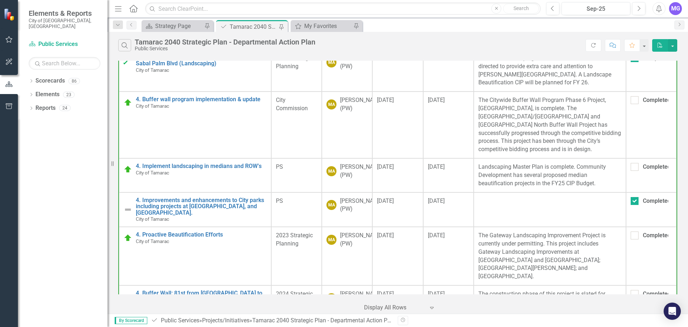
click at [657, 44] on icon "PDF" at bounding box center [660, 45] width 6 height 5
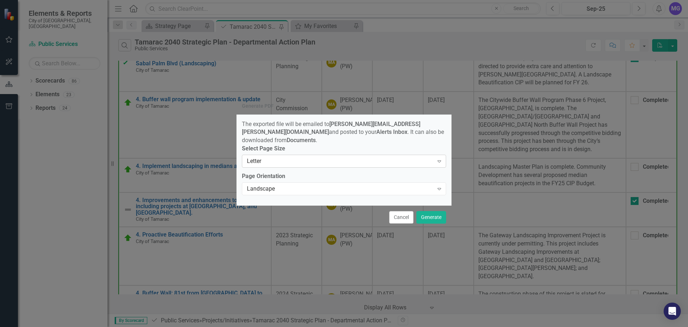
click at [441, 155] on div "Expand" at bounding box center [439, 160] width 13 height 11
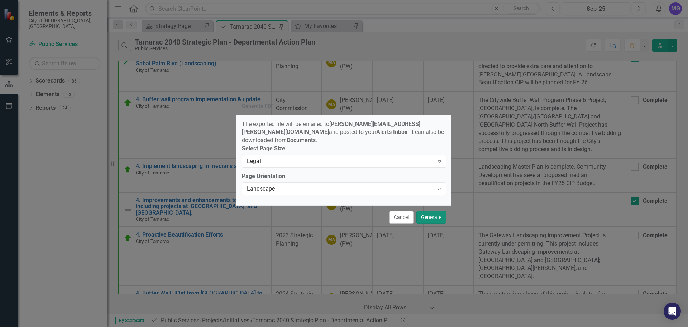
click at [436, 214] on button "Generate" at bounding box center [432, 217] width 30 height 13
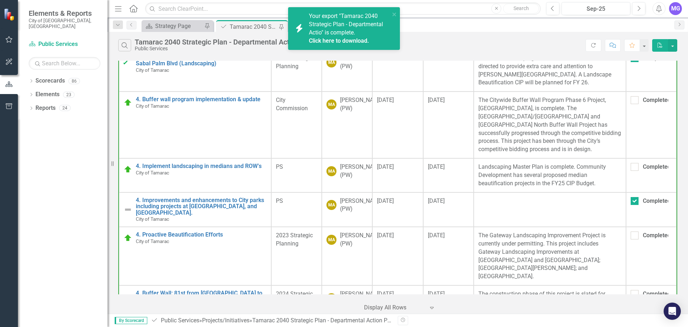
click at [325, 37] on div "Click here to download." at bounding box center [348, 41] width 79 height 8
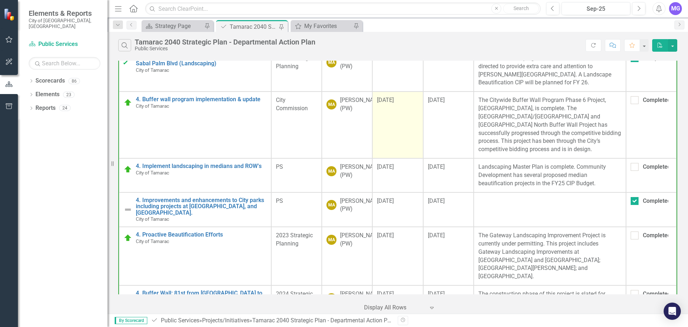
click at [416, 151] on td "[DATE]" at bounding box center [397, 124] width 51 height 67
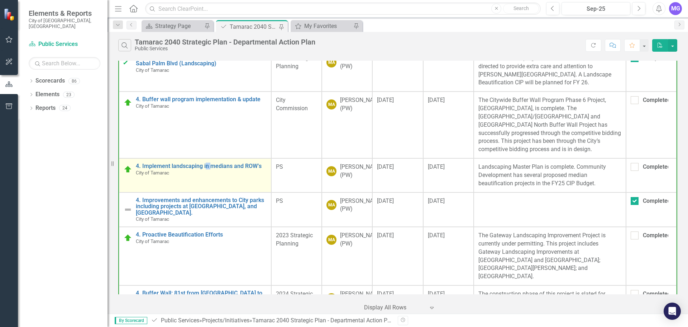
click at [206, 170] on td "4. Implement landscaping in medians and ROW’s City of Tamarac Edit Edit Project…" at bounding box center [195, 175] width 152 height 34
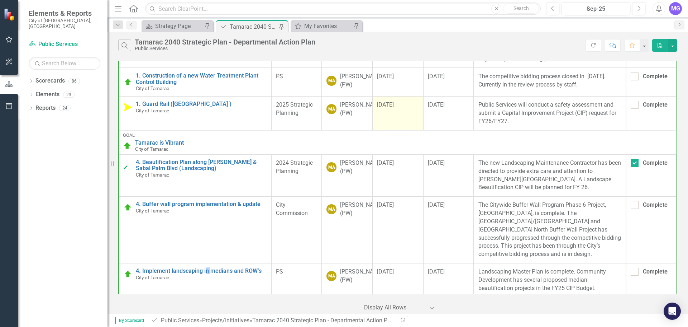
scroll to position [323, 0]
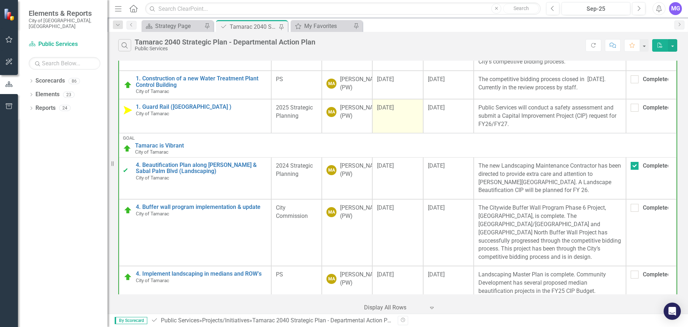
click at [396, 113] on td "[DATE]" at bounding box center [397, 116] width 51 height 34
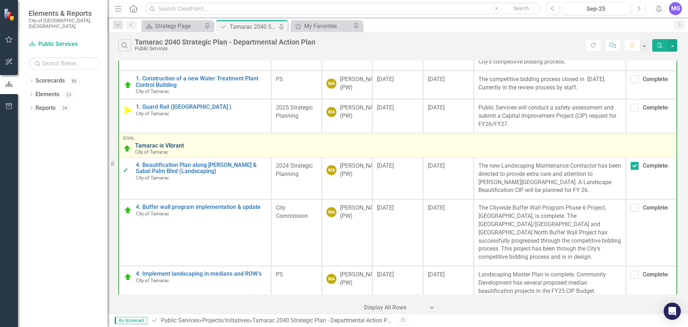
click at [498, 149] on link "Tamarac is Vibrant" at bounding box center [404, 145] width 538 height 6
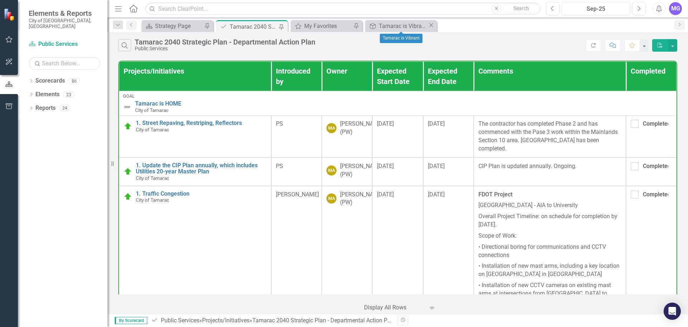
click at [430, 27] on icon "Close" at bounding box center [431, 25] width 7 height 6
click at [265, 29] on div "Tamarac 2040 Strategic Plan - Departmental Action Plan" at bounding box center [253, 26] width 47 height 9
